Goal: Transaction & Acquisition: Purchase product/service

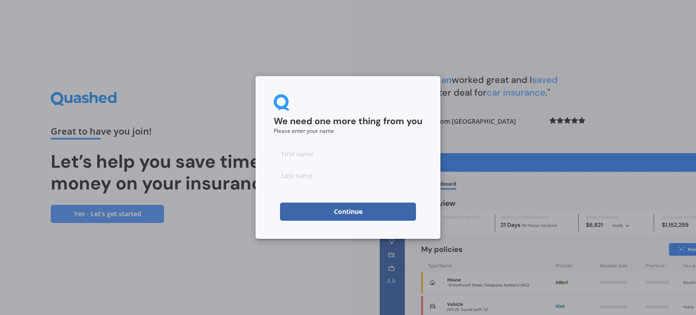
click at [310, 146] on input at bounding box center [348, 154] width 149 height 18
type input "Lynne"
click at [293, 185] on input at bounding box center [348, 175] width 149 height 18
type input "Bailey"
click at [340, 211] on button "Continue" at bounding box center [348, 212] width 136 height 18
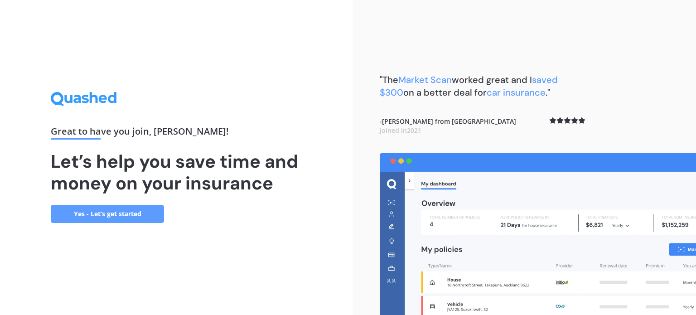
click at [143, 218] on link "Yes - Let’s get started" at bounding box center [107, 214] width 113 height 18
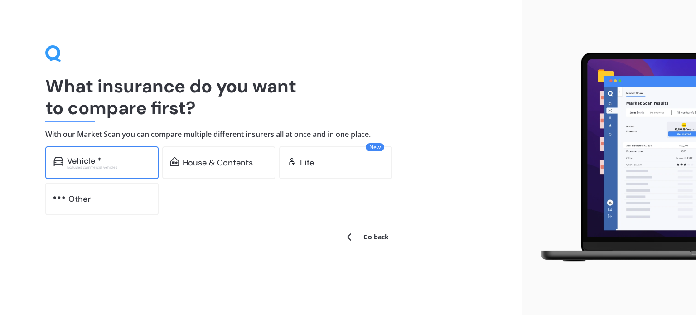
click at [105, 163] on div "Vehicle *" at bounding box center [108, 160] width 83 height 9
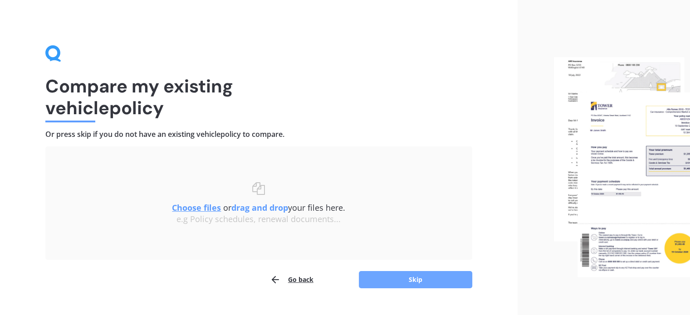
click at [419, 279] on button "Skip" at bounding box center [415, 279] width 113 height 17
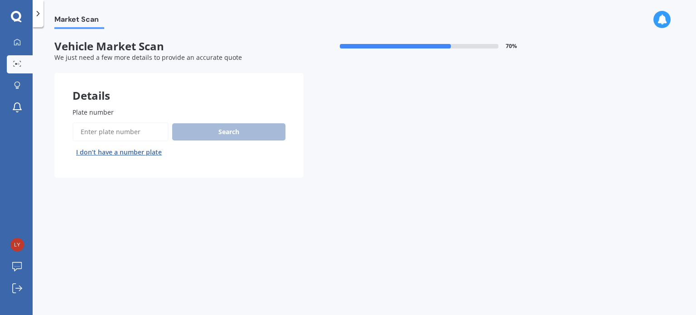
click at [85, 134] on input "Plate number" at bounding box center [121, 131] width 96 height 19
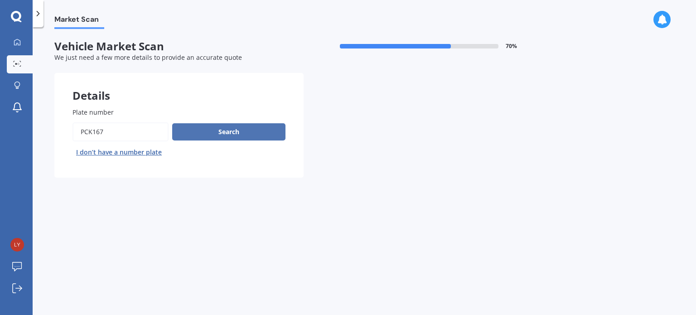
type input "PCK167"
click at [223, 129] on button "Search" at bounding box center [228, 131] width 113 height 17
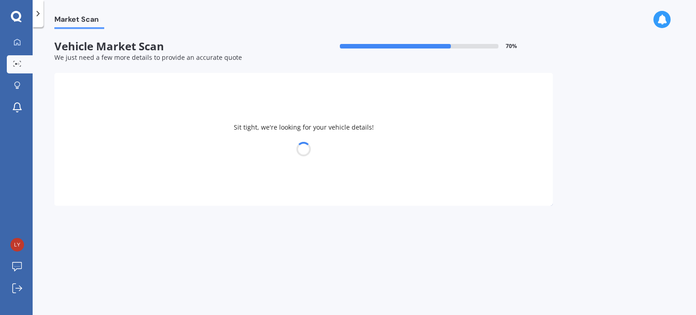
select select "TOYOTA"
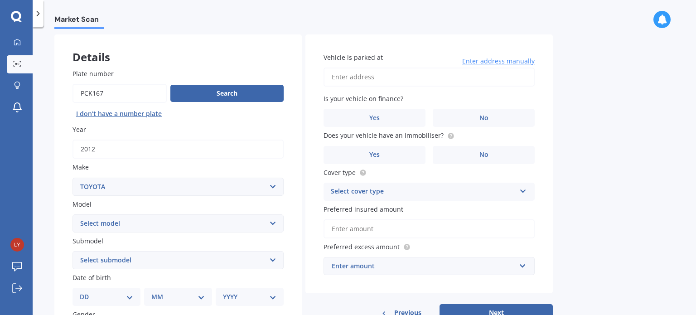
scroll to position [44, 0]
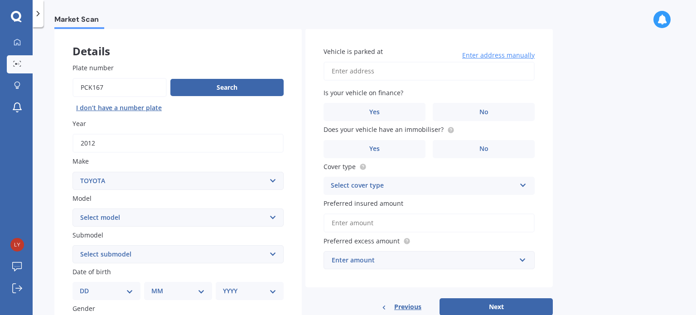
click at [272, 219] on select "Select model 4 Runner 86 Allex Allion Alphard Altezza Aqua Aristo Aurion Auris …" at bounding box center [178, 218] width 211 height 18
select select "MARK X"
click at [73, 209] on select "Select model 4 Runner 86 Allex Allion Alphard Altezza Aqua Aristo Aurion Auris …" at bounding box center [178, 218] width 211 height 18
click at [274, 254] on select "Select submodel (All) Diesel" at bounding box center [178, 254] width 211 height 18
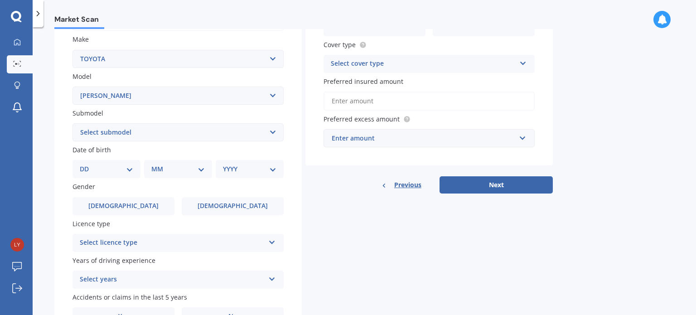
scroll to position [167, 0]
click at [131, 170] on select "DD 01 02 03 04 05 06 07 08 09 10 11 12 13 14 15 16 17 18 19 20 21 22 23 24 25 2…" at bounding box center [106, 168] width 53 height 10
select select "10"
click at [87, 163] on select "DD 01 02 03 04 05 06 07 08 09 10 11 12 13 14 15 16 17 18 19 20 21 22 23 24 25 2…" at bounding box center [106, 168] width 53 height 10
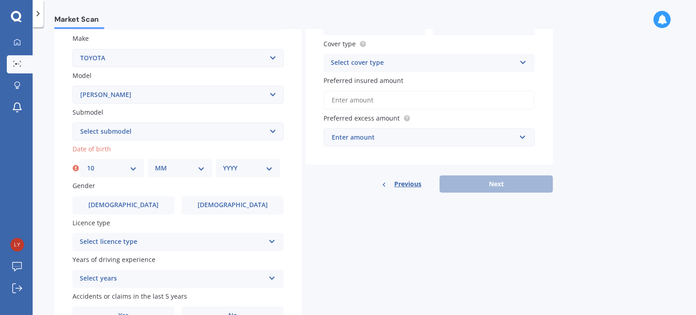
click at [201, 170] on select "MM 01 02 03 04 05 06 07 08 09 10 11 12" at bounding box center [180, 168] width 50 height 10
select select "07"
click at [155, 163] on select "MM 01 02 03 04 05 06 07 08 09 10 11 12" at bounding box center [180, 168] width 50 height 10
click at [272, 167] on select "YYYY 2025 2024 2023 2022 2021 2020 2019 2018 2017 2016 2015 2014 2013 2012 2011…" at bounding box center [248, 168] width 50 height 10
select select "1959"
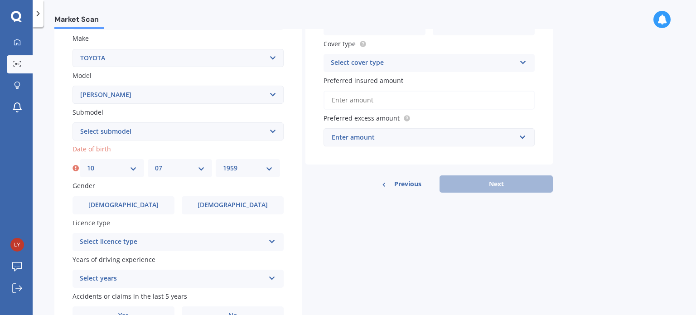
click at [223, 163] on select "YYYY 2025 2024 2023 2022 2021 2020 2019 2018 2017 2016 2015 2014 2013 2012 2011…" at bounding box center [248, 168] width 50 height 10
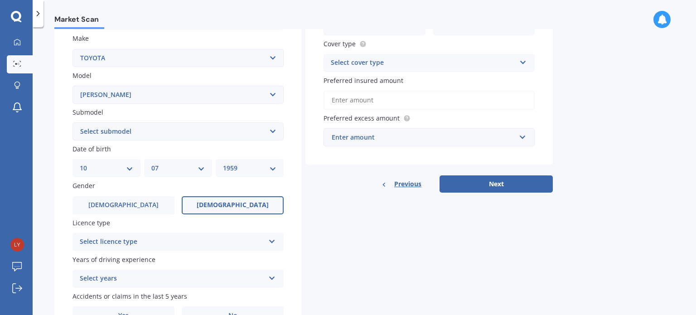
click at [238, 207] on span "Female" at bounding box center [233, 205] width 72 height 8
click at [0, 0] on input "Female" at bounding box center [0, 0] width 0 height 0
click at [274, 243] on icon at bounding box center [272, 240] width 8 height 6
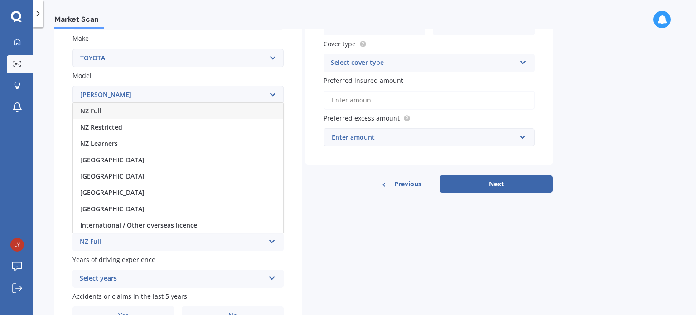
click at [184, 108] on div "NZ Full" at bounding box center [178, 111] width 210 height 16
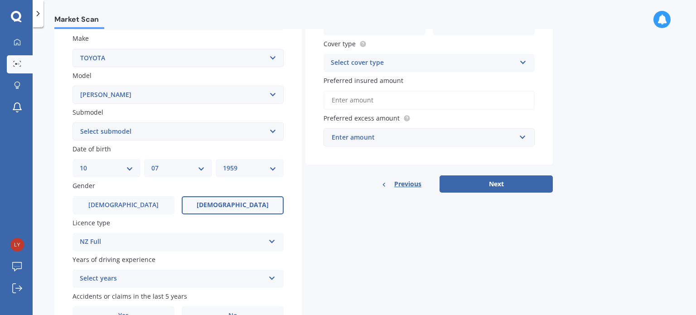
click at [271, 277] on icon at bounding box center [272, 276] width 8 height 6
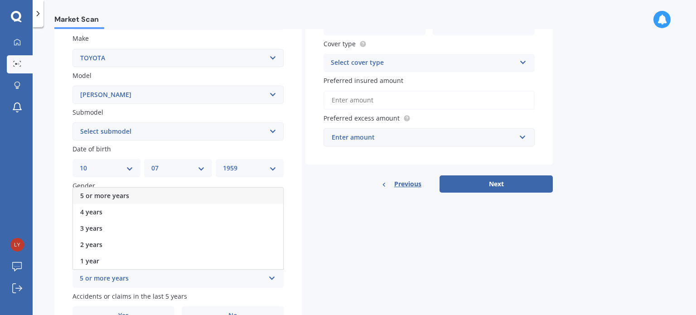
click at [243, 194] on div "5 or more years" at bounding box center [178, 196] width 210 height 16
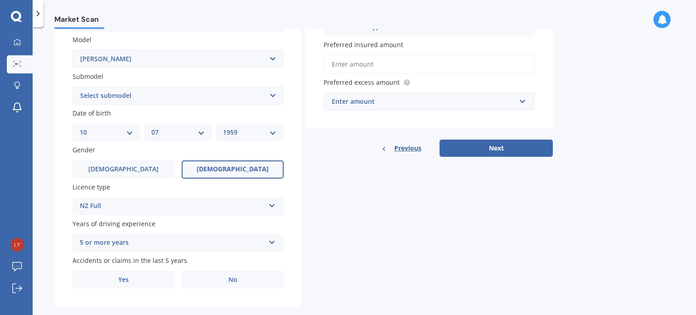
scroll to position [219, 0]
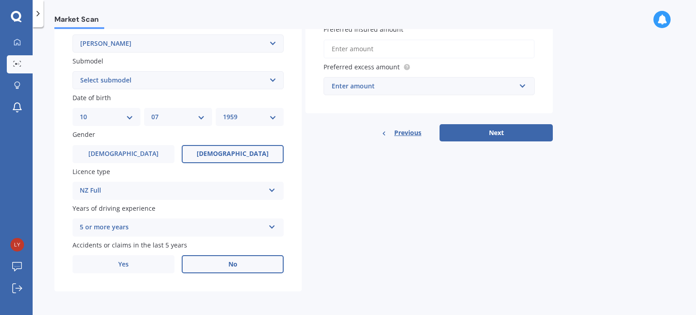
click at [248, 261] on label "No" at bounding box center [233, 264] width 102 height 18
click at [0, 0] on input "No" at bounding box center [0, 0] width 0 height 0
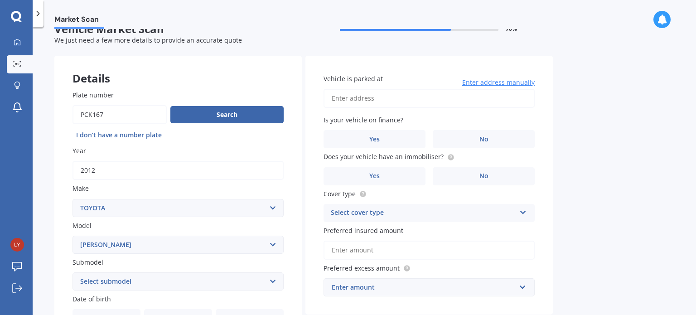
scroll to position [13, 0]
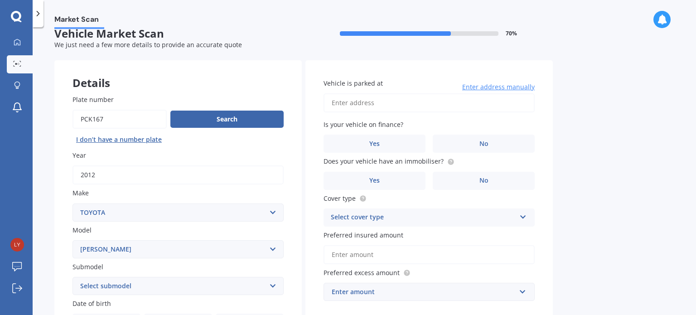
click at [415, 100] on input "Vehicle is parked at" at bounding box center [429, 102] width 211 height 19
type input "362 Devon Street East, Strandon, New Plymouth 4312"
click at [486, 143] on span "No" at bounding box center [484, 144] width 9 height 8
click at [0, 0] on input "No" at bounding box center [0, 0] width 0 height 0
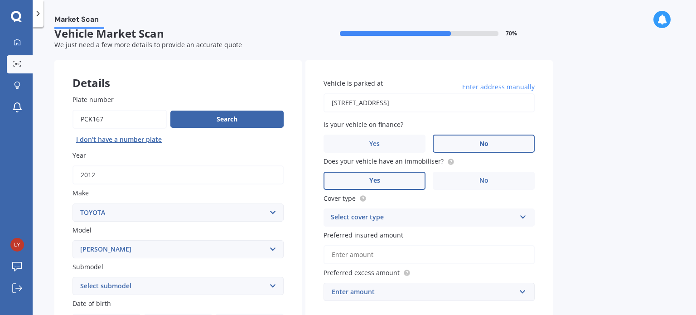
click at [385, 177] on label "Yes" at bounding box center [375, 181] width 102 height 18
click at [0, 0] on input "Yes" at bounding box center [0, 0] width 0 height 0
click at [523, 217] on icon at bounding box center [524, 215] width 8 height 6
click at [500, 228] on div "Comprehensive" at bounding box center [429, 235] width 210 height 16
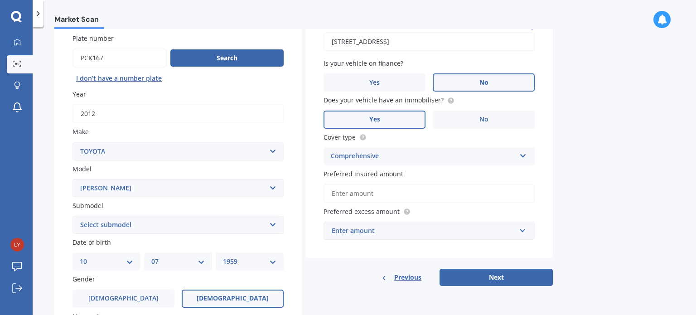
scroll to position [74, 0]
click at [382, 189] on input "Preferred insured amount" at bounding box center [429, 193] width 211 height 19
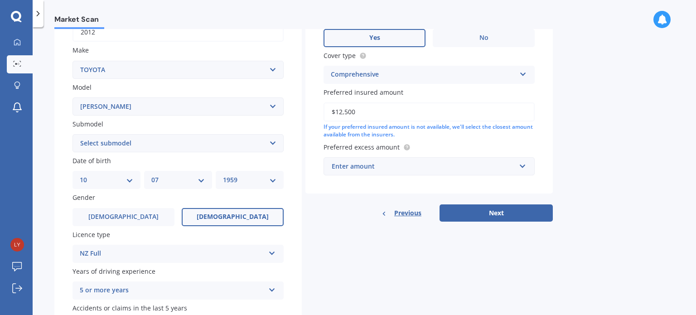
scroll to position [158, 0]
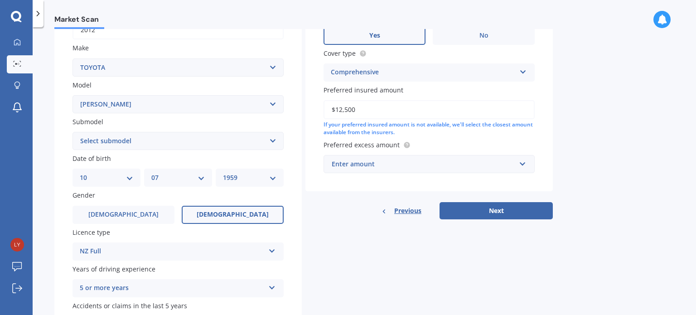
type input "$12,500"
click at [523, 163] on input "text" at bounding box center [426, 164] width 203 height 17
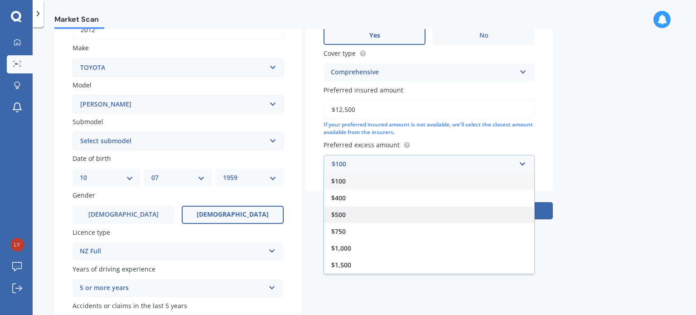
click at [427, 212] on div "$500" at bounding box center [429, 214] width 210 height 17
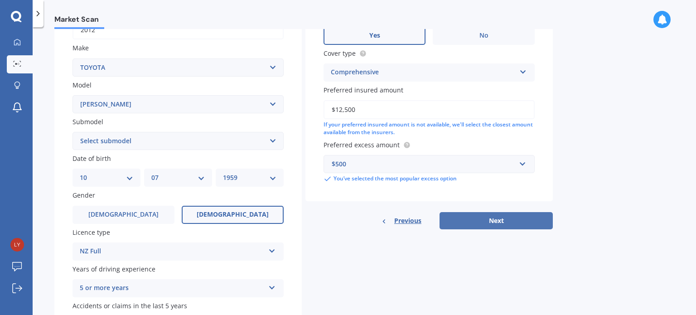
click at [524, 216] on button "Next" at bounding box center [496, 220] width 113 height 17
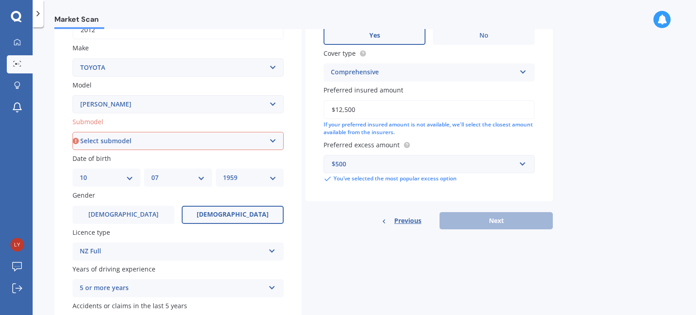
click at [274, 140] on select "Select submodel (All) Diesel" at bounding box center [178, 141] width 211 height 18
select select "(ALL)"
click at [73, 132] on select "Select submodel (All) Diesel" at bounding box center [178, 141] width 211 height 18
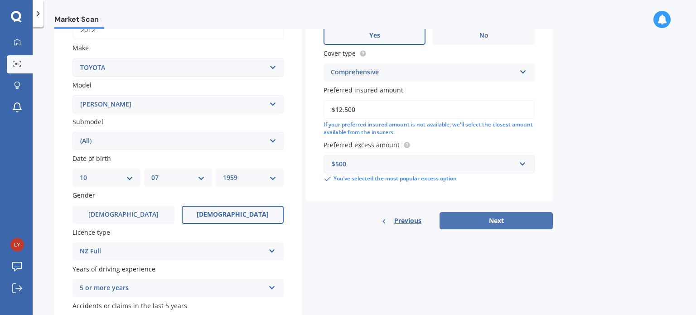
click at [502, 216] on button "Next" at bounding box center [496, 220] width 113 height 17
select select "10"
select select "07"
select select "1959"
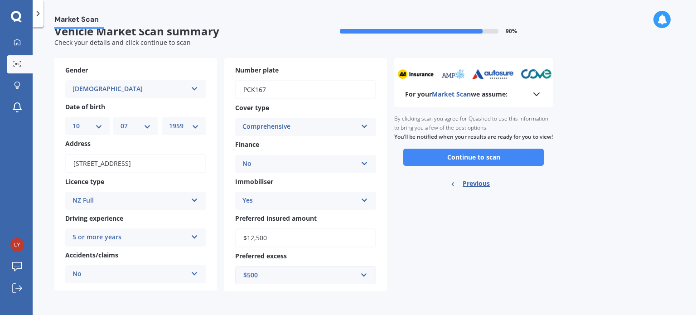
scroll to position [0, 0]
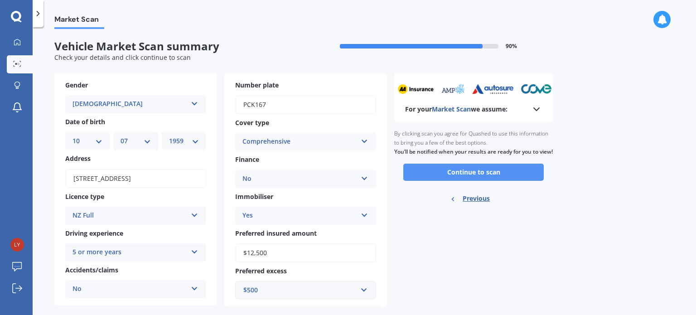
click at [501, 181] on button "Continue to scan" at bounding box center [474, 172] width 141 height 17
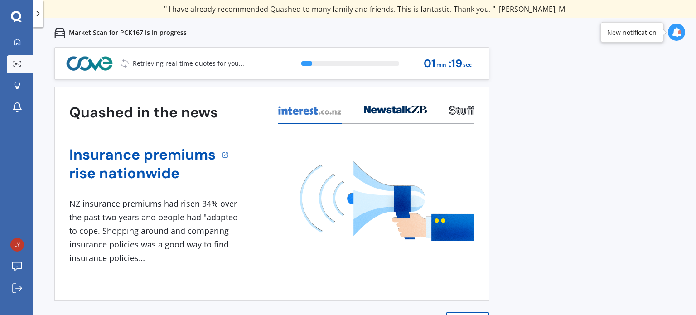
click at [678, 32] on div at bounding box center [680, 32] width 4 height 4
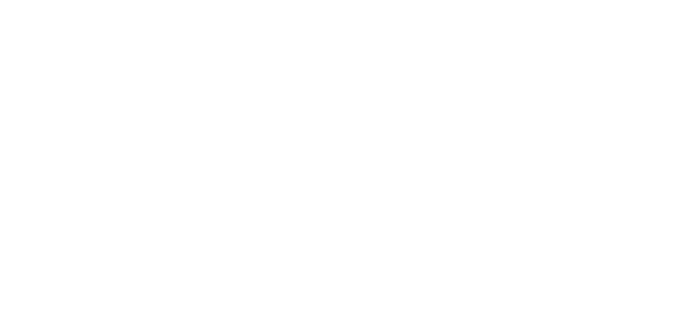
click at [502, 2] on div at bounding box center [348, 157] width 696 height 315
click at [490, 73] on div at bounding box center [348, 157] width 696 height 315
click at [433, 113] on div at bounding box center [348, 157] width 696 height 315
click at [121, 70] on div at bounding box center [348, 157] width 696 height 315
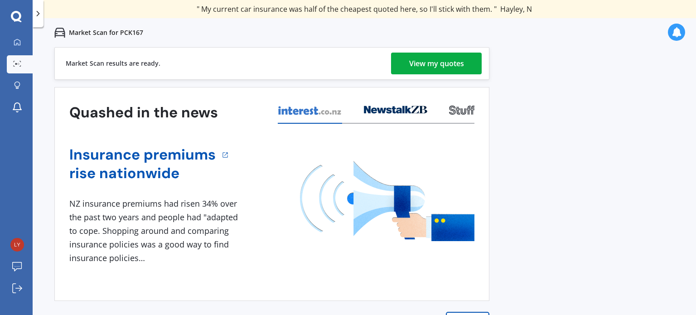
click at [442, 67] on div "View my quotes" at bounding box center [436, 64] width 55 height 22
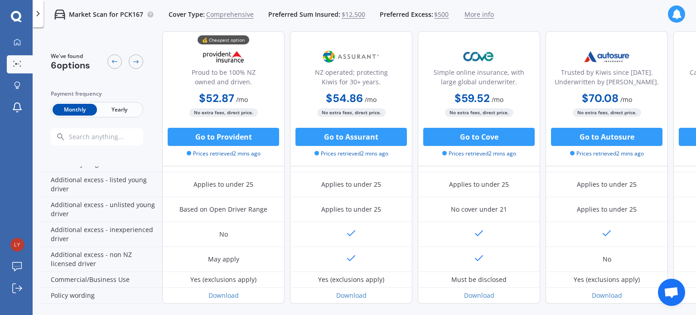
scroll to position [466, 0]
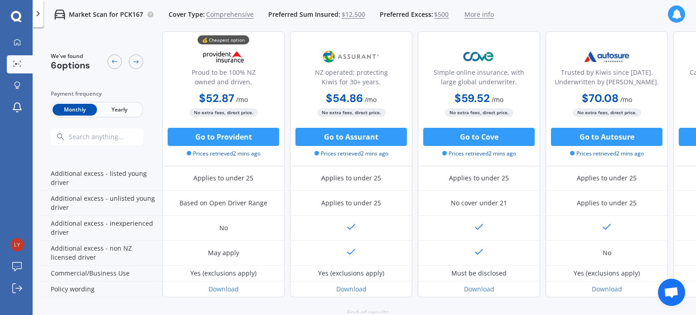
click at [116, 107] on span "Yearly" at bounding box center [119, 110] width 44 height 12
click at [76, 111] on span "Monthly" at bounding box center [75, 110] width 44 height 12
